Goal: Complete application form

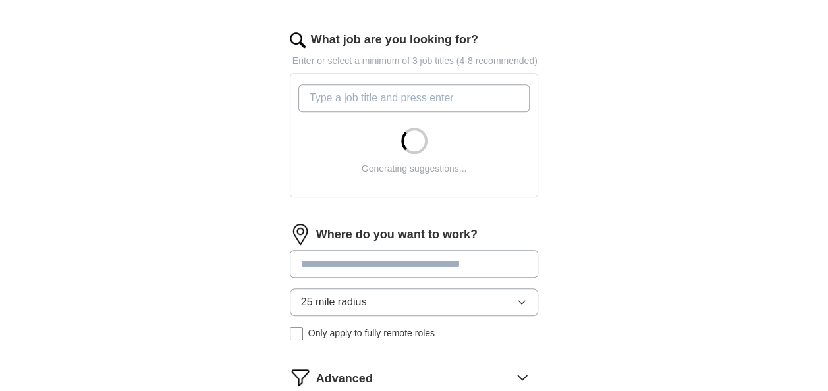
scroll to position [428, 0]
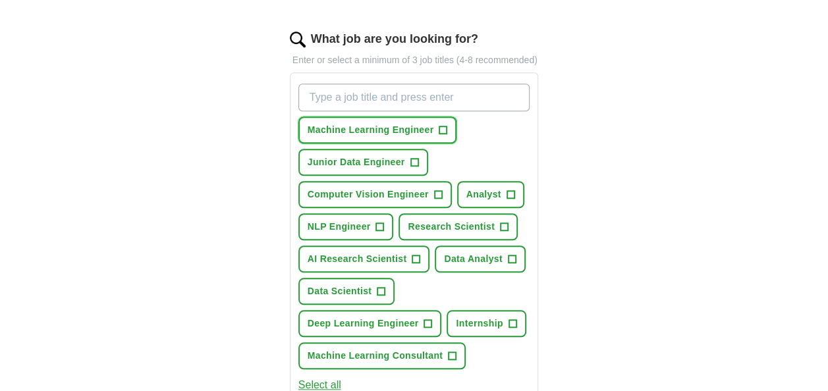
click at [443, 130] on span "+" at bounding box center [443, 130] width 8 height 11
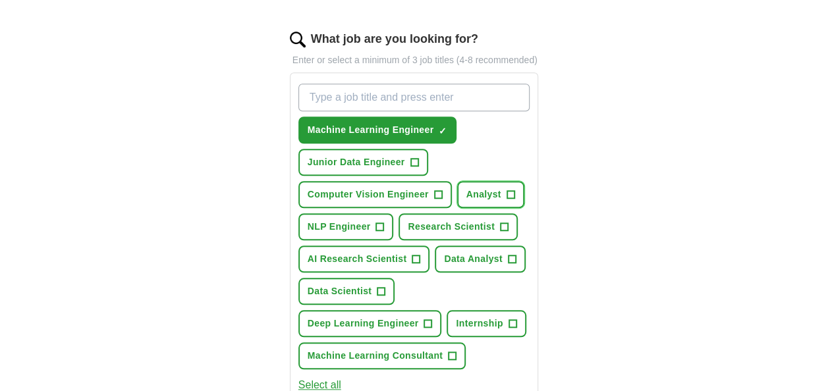
click at [509, 190] on span "+" at bounding box center [511, 195] width 8 height 11
click at [0, 0] on span "×" at bounding box center [0, 0] width 0 height 0
click at [513, 261] on span "+" at bounding box center [512, 259] width 8 height 11
click at [386, 302] on button "Data Scientist +" at bounding box center [346, 291] width 97 height 27
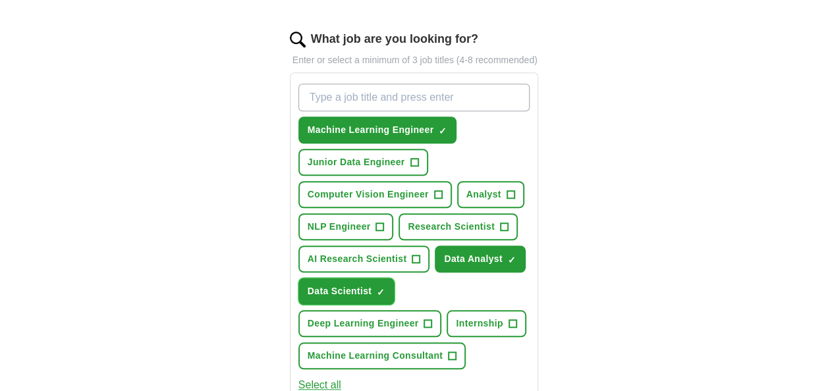
scroll to position [523, 0]
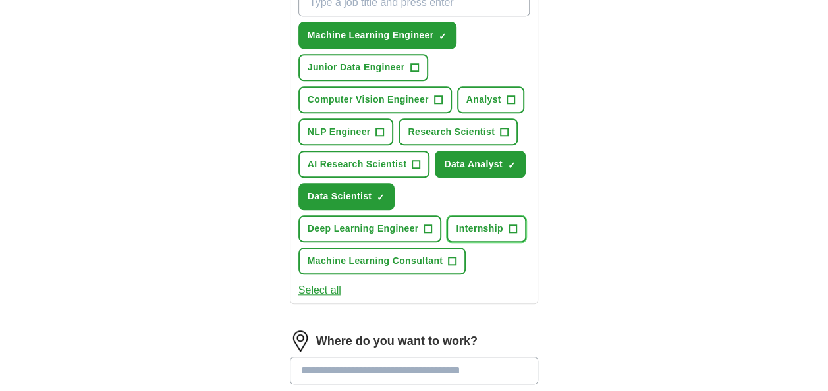
click at [511, 226] on span "+" at bounding box center [513, 229] width 8 height 11
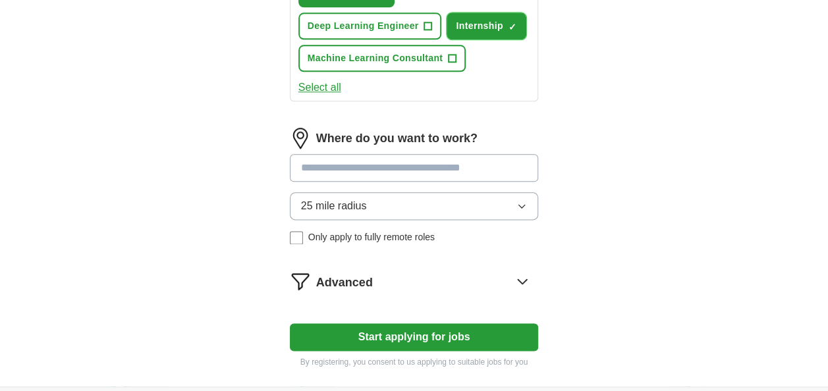
scroll to position [725, 0]
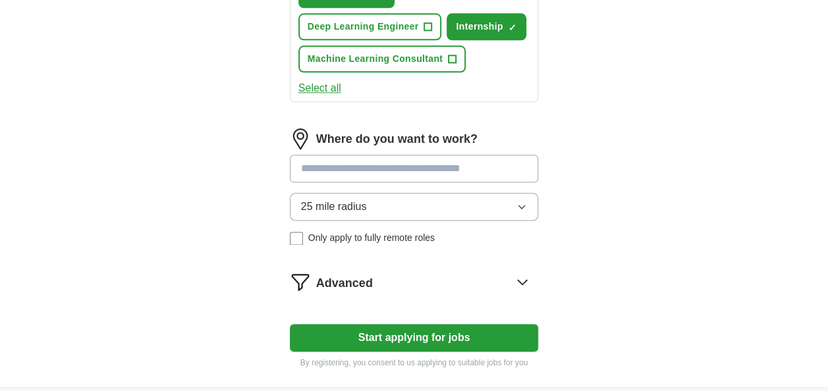
click at [418, 328] on button "Start applying for jobs" at bounding box center [414, 338] width 249 height 28
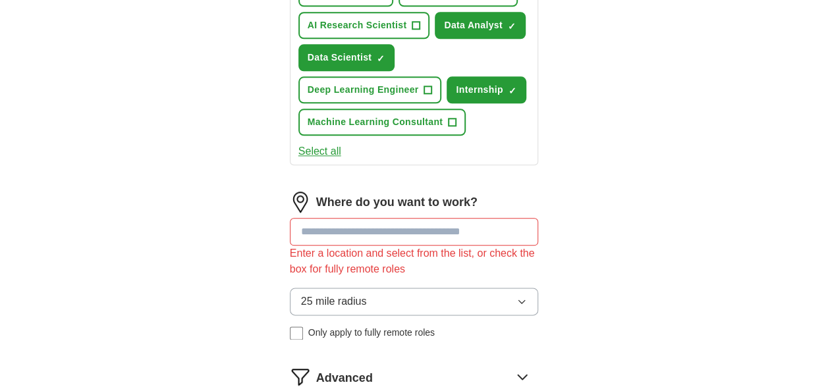
scroll to position [757, 0]
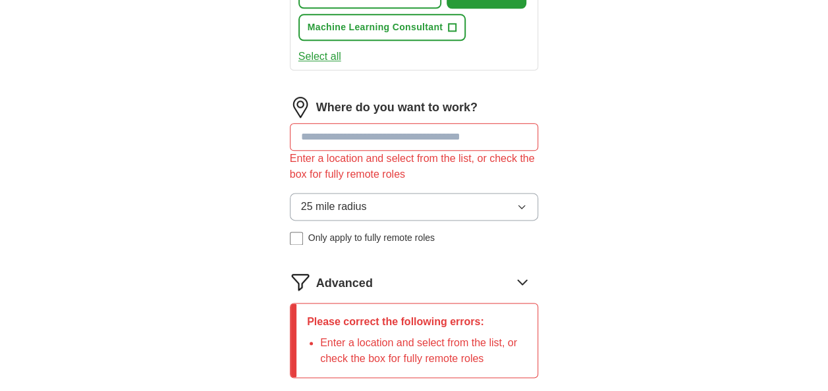
click at [407, 139] on input at bounding box center [414, 137] width 249 height 28
type input "****"
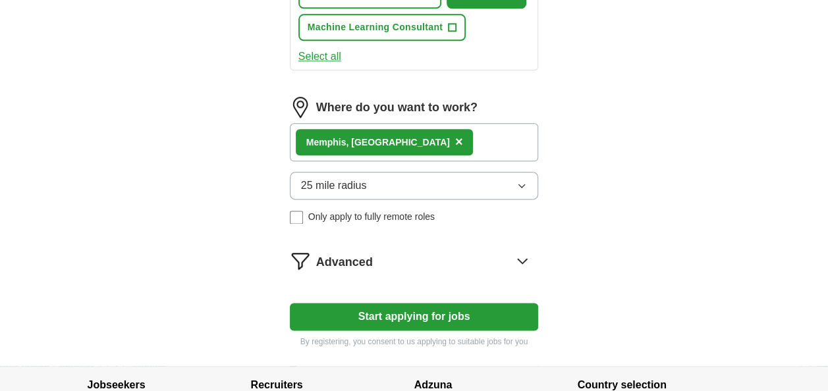
click at [418, 172] on button "25 mile radius" at bounding box center [414, 186] width 249 height 28
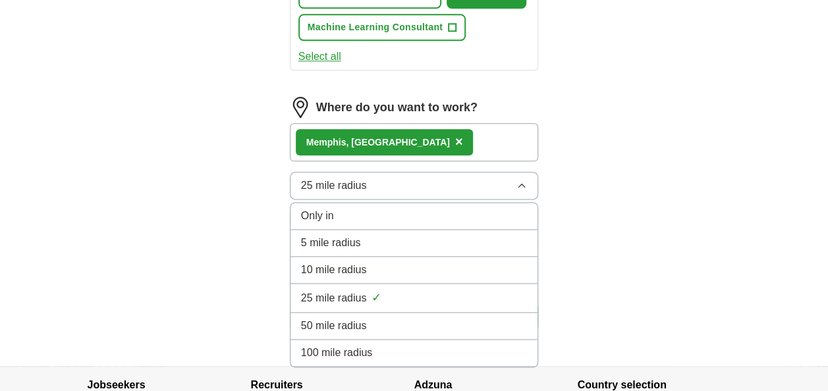
click at [361, 352] on span "100 mile radius" at bounding box center [337, 353] width 72 height 16
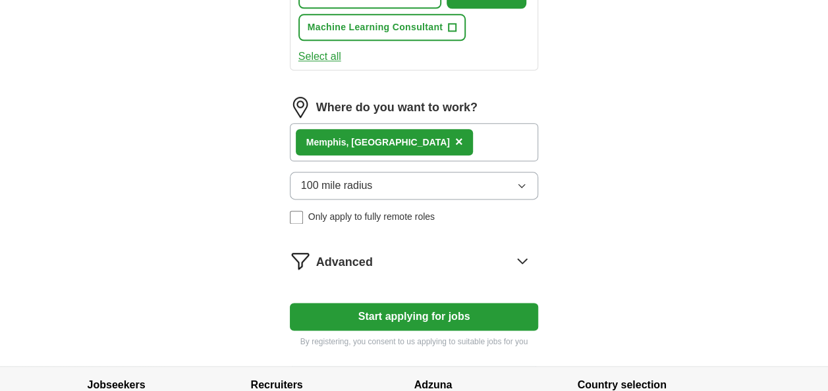
click at [383, 321] on button "Start applying for jobs" at bounding box center [414, 317] width 249 height 28
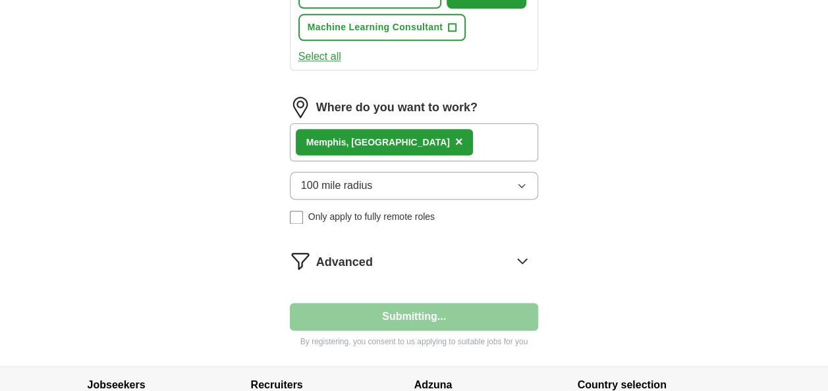
scroll to position [0, 0]
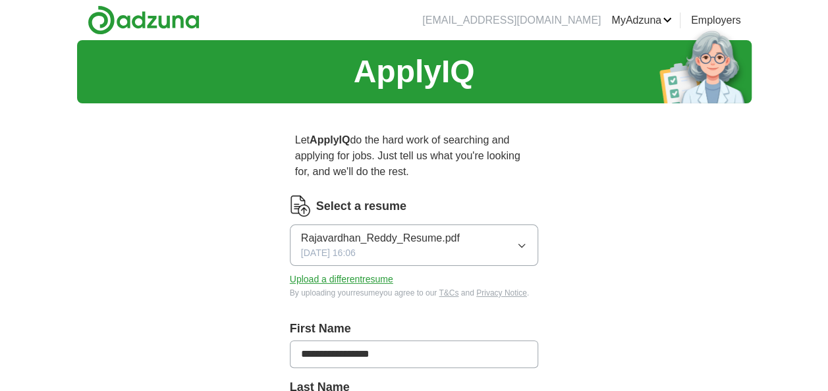
select select "**"
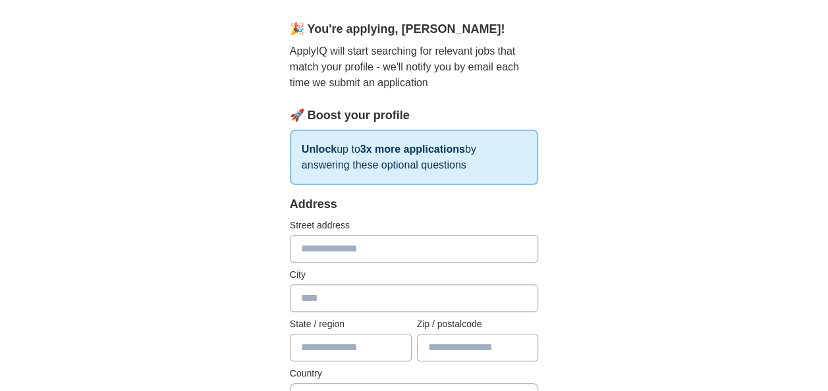
scroll to position [108, 0]
click at [348, 248] on input "text" at bounding box center [414, 248] width 249 height 28
type input "**********"
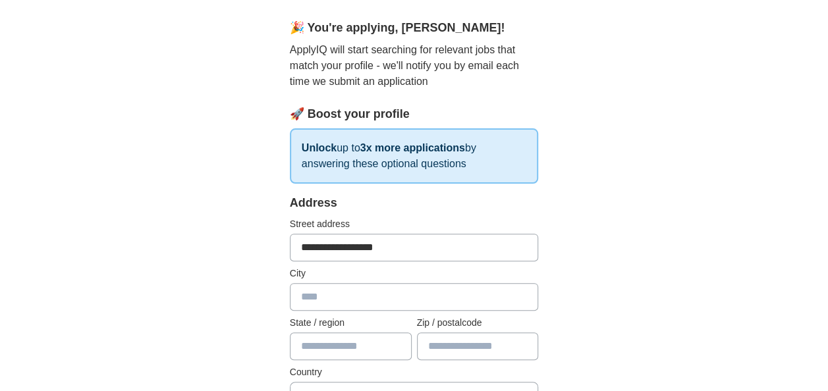
type input "**********"
type input "*********"
type input "*****"
click at [387, 91] on div "🎉 You're applying , [PERSON_NAME] ! ApplyIQ will start searching for relevant j…" at bounding box center [414, 101] width 249 height 165
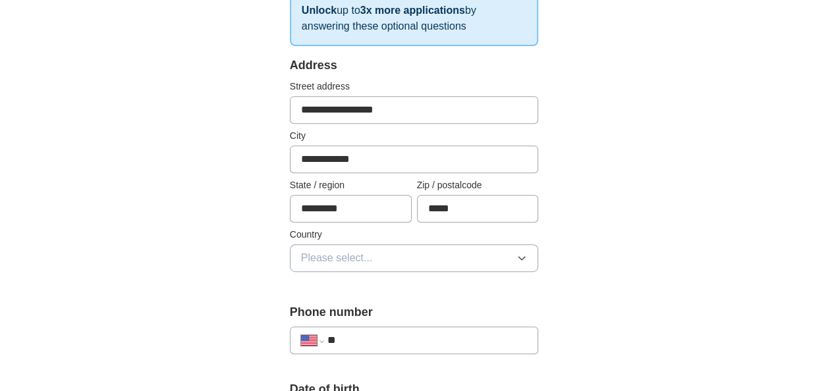
scroll to position [248, 0]
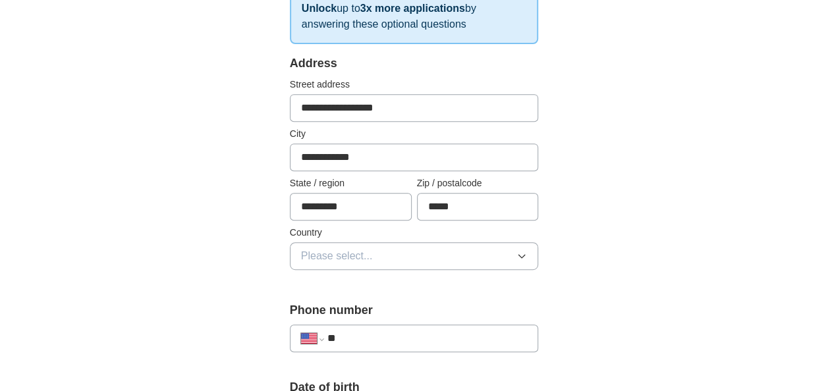
click at [365, 250] on span "Please select..." at bounding box center [337, 256] width 72 height 16
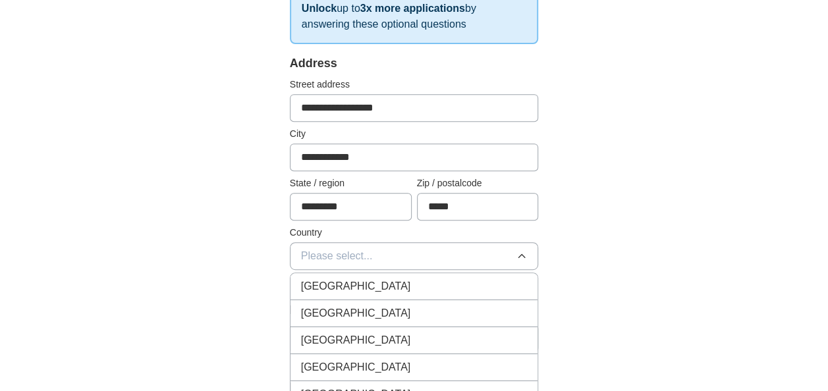
click at [360, 308] on span "[GEOGRAPHIC_DATA]" at bounding box center [356, 314] width 110 height 16
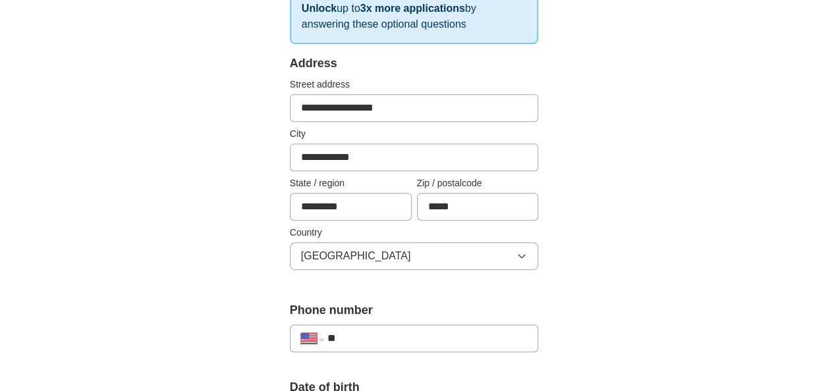
scroll to position [300, 0]
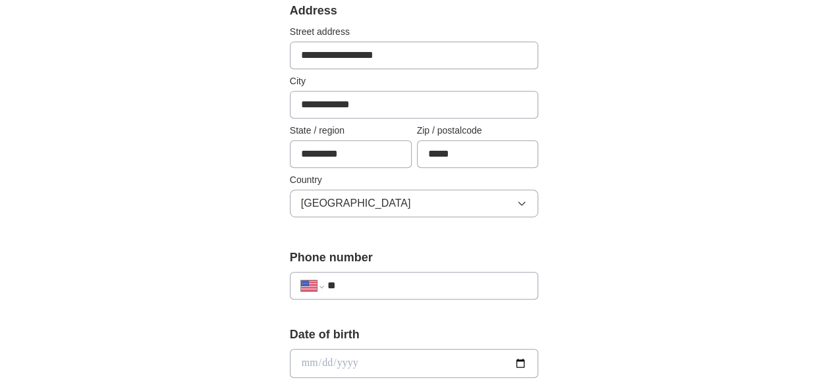
click at [414, 273] on div "**********" at bounding box center [414, 286] width 249 height 28
click at [410, 283] on input "**" at bounding box center [427, 286] width 200 height 16
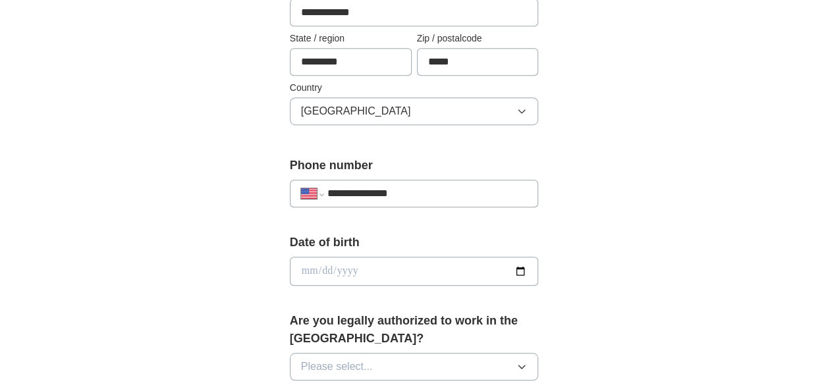
type input "**********"
click at [515, 273] on input "date" at bounding box center [414, 271] width 249 height 29
type input "**********"
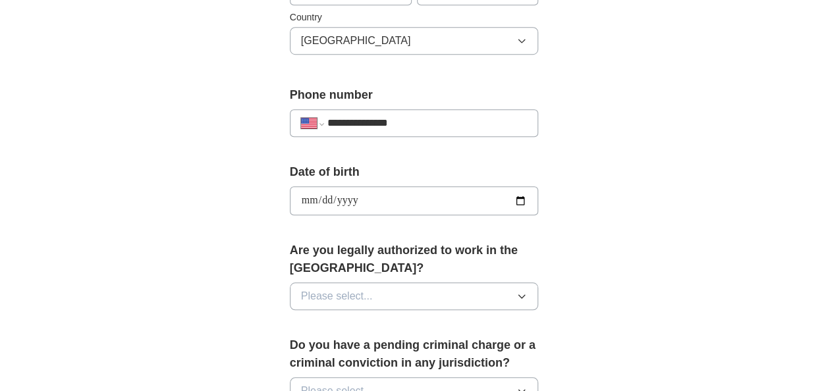
scroll to position [464, 0]
click at [391, 294] on button "Please select..." at bounding box center [414, 296] width 249 height 28
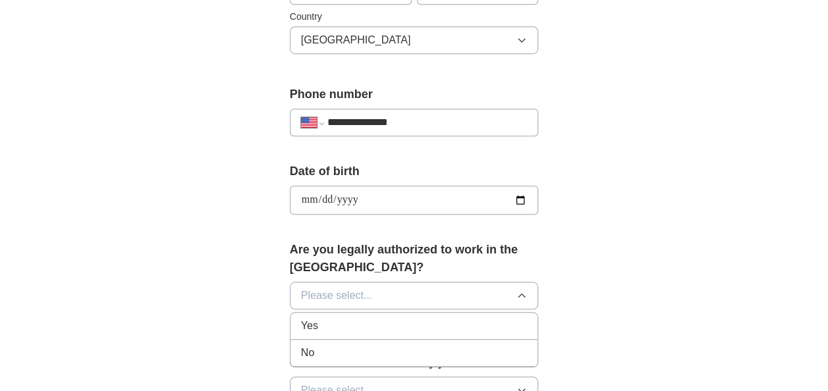
click at [353, 319] on div "Yes" at bounding box center [414, 326] width 227 height 16
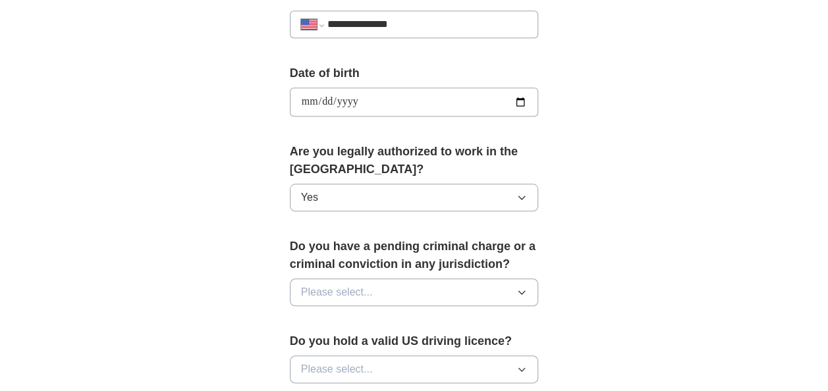
scroll to position [594, 0]
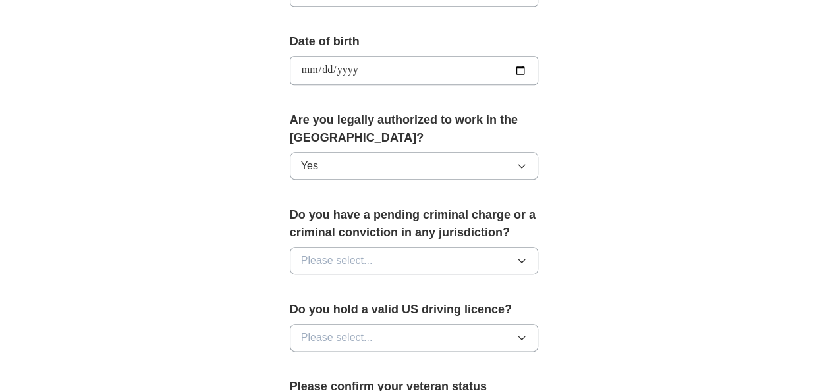
click at [378, 258] on button "Please select..." at bounding box center [414, 261] width 249 height 28
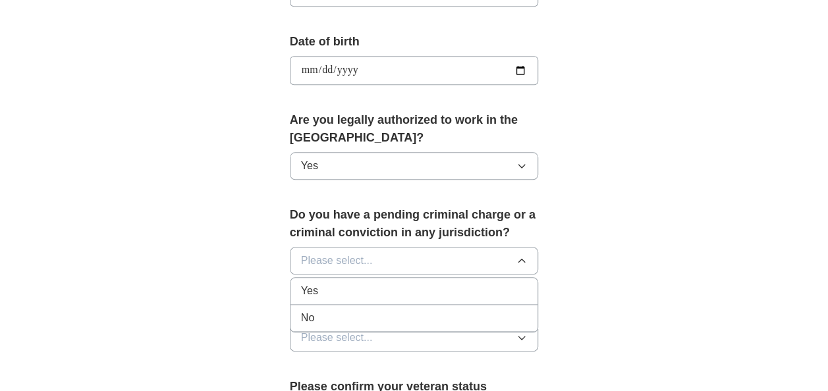
click at [345, 310] on div "No" at bounding box center [414, 318] width 227 height 16
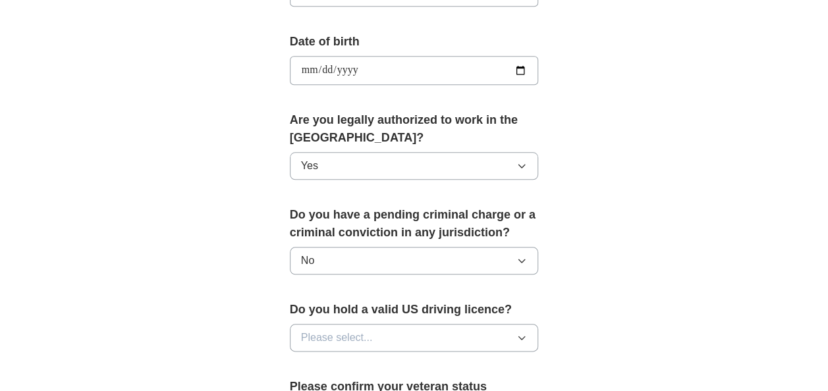
click at [354, 337] on span "Please select..." at bounding box center [337, 338] width 72 height 16
click at [335, 371] on div "Yes" at bounding box center [414, 368] width 227 height 16
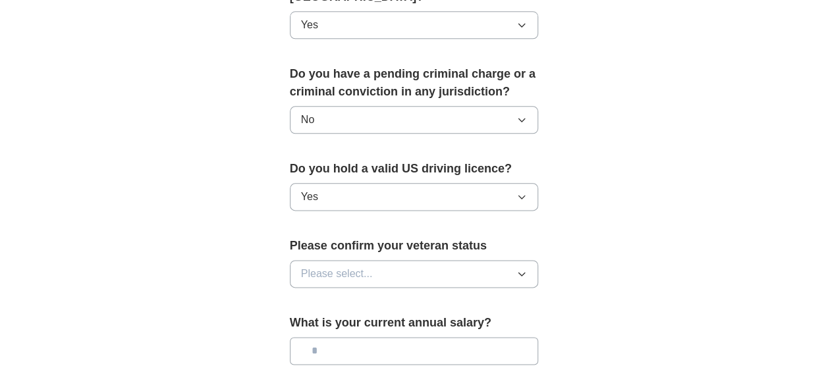
scroll to position [735, 0]
click at [374, 270] on button "Please select..." at bounding box center [414, 274] width 249 height 28
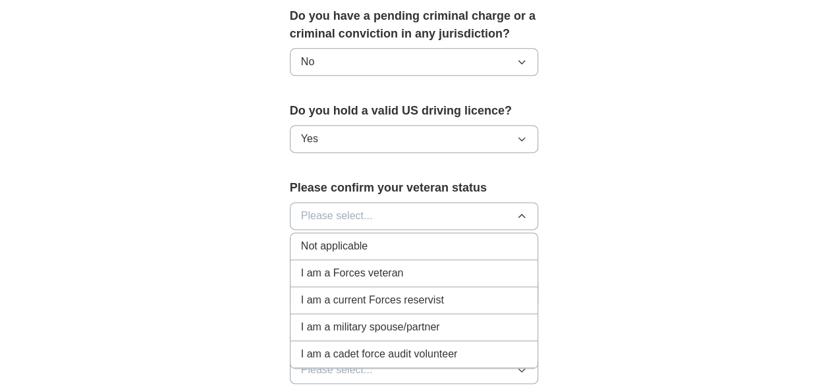
scroll to position [797, 0]
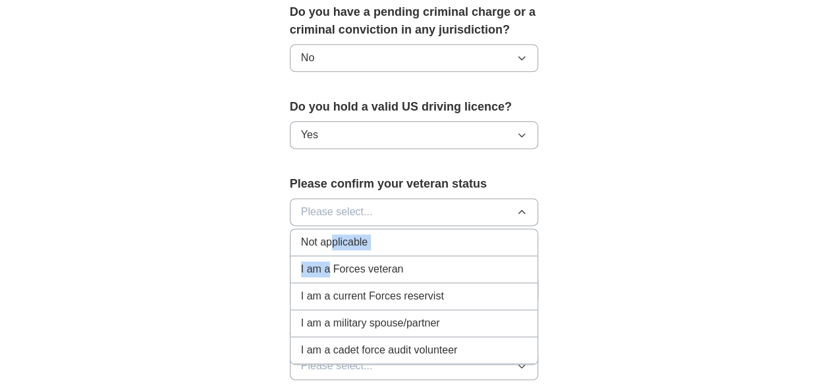
drag, startPoint x: 328, startPoint y: 252, endPoint x: 328, endPoint y: 242, distance: 9.9
click at [328, 242] on ul "Not applicable I am a Forces veteran I am a current Forces reservist I am a mil…" at bounding box center [414, 297] width 249 height 136
click at [328, 242] on span "Not applicable" at bounding box center [334, 243] width 67 height 16
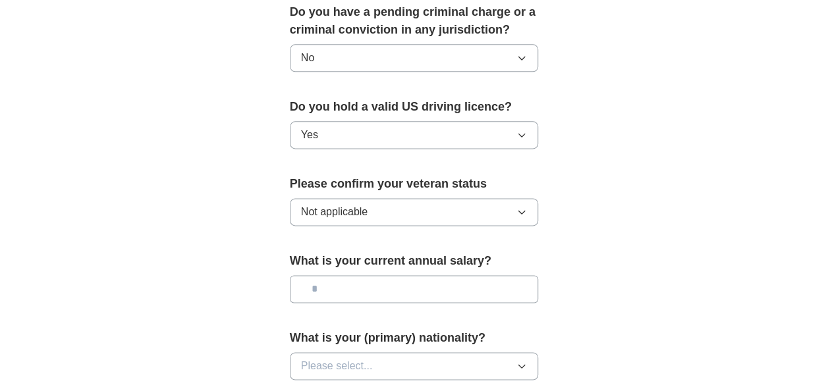
click at [388, 281] on input "text" at bounding box center [414, 289] width 249 height 28
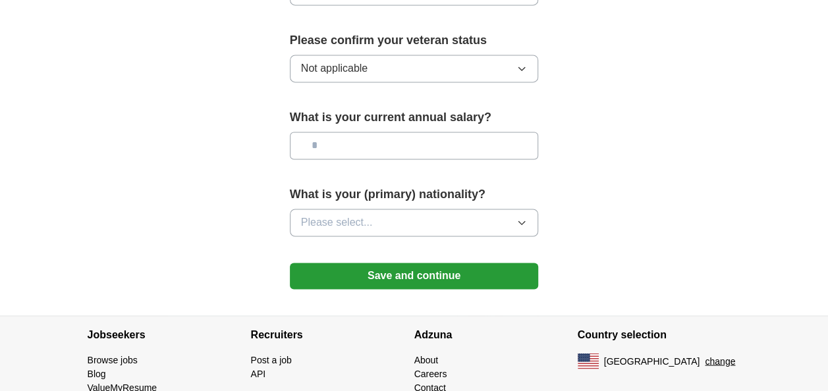
scroll to position [940, 0]
click at [409, 226] on button "Please select..." at bounding box center [414, 224] width 249 height 28
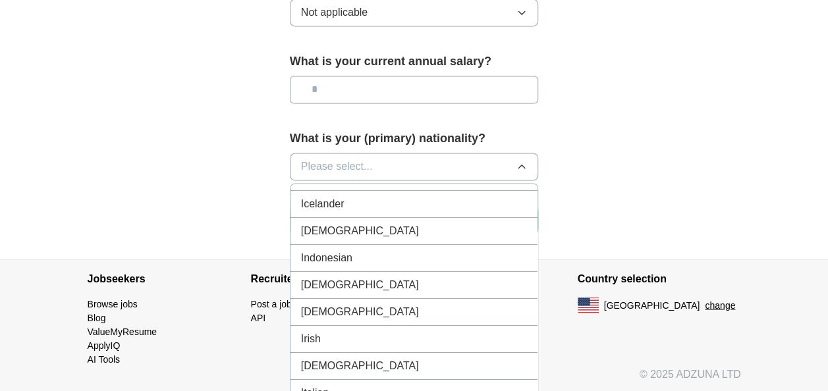
scroll to position [2126, 0]
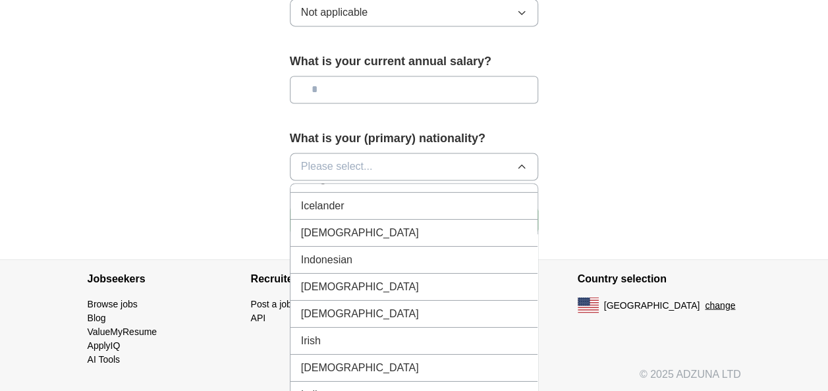
click at [368, 225] on div "[DEMOGRAPHIC_DATA]" at bounding box center [414, 233] width 227 height 16
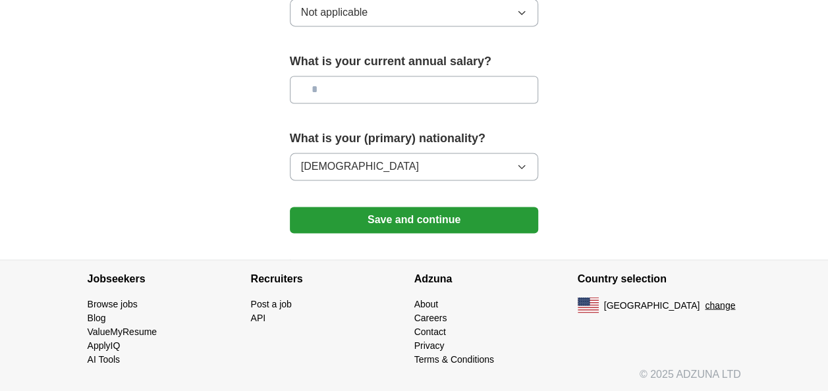
scroll to position [992, 0]
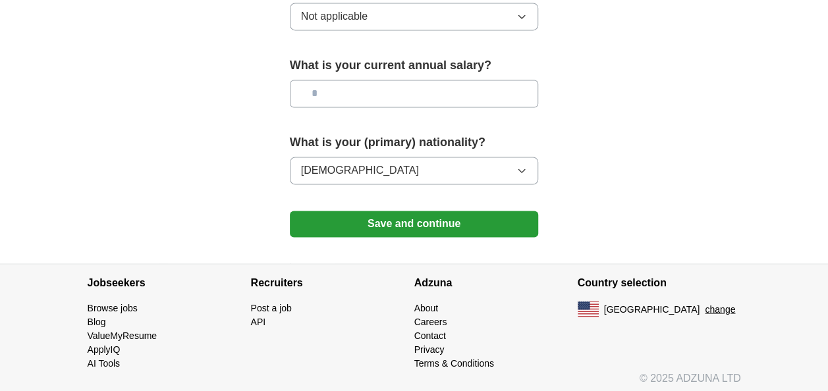
click at [402, 213] on button "Save and continue" at bounding box center [414, 224] width 249 height 26
